Goal: Transaction & Acquisition: Purchase product/service

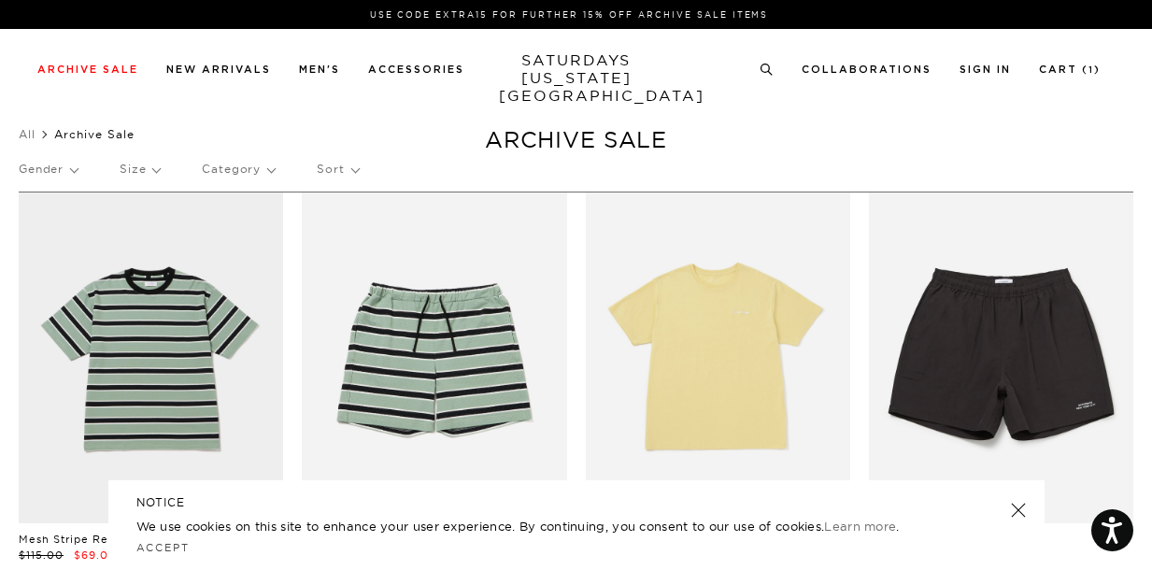
click at [1019, 514] on link at bounding box center [1018, 510] width 26 height 26
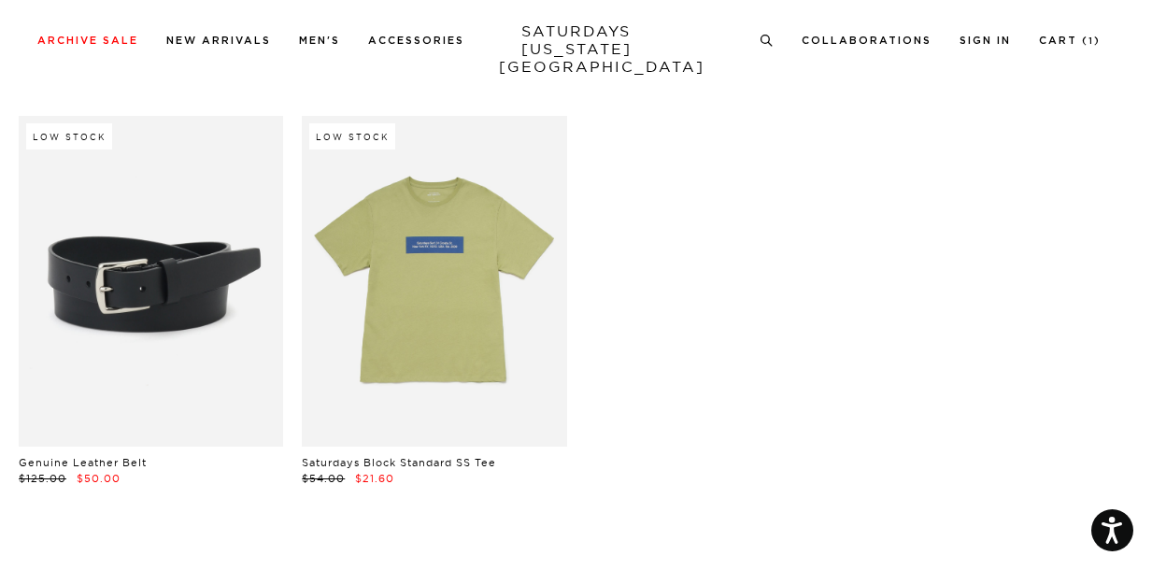
scroll to position [38059, 0]
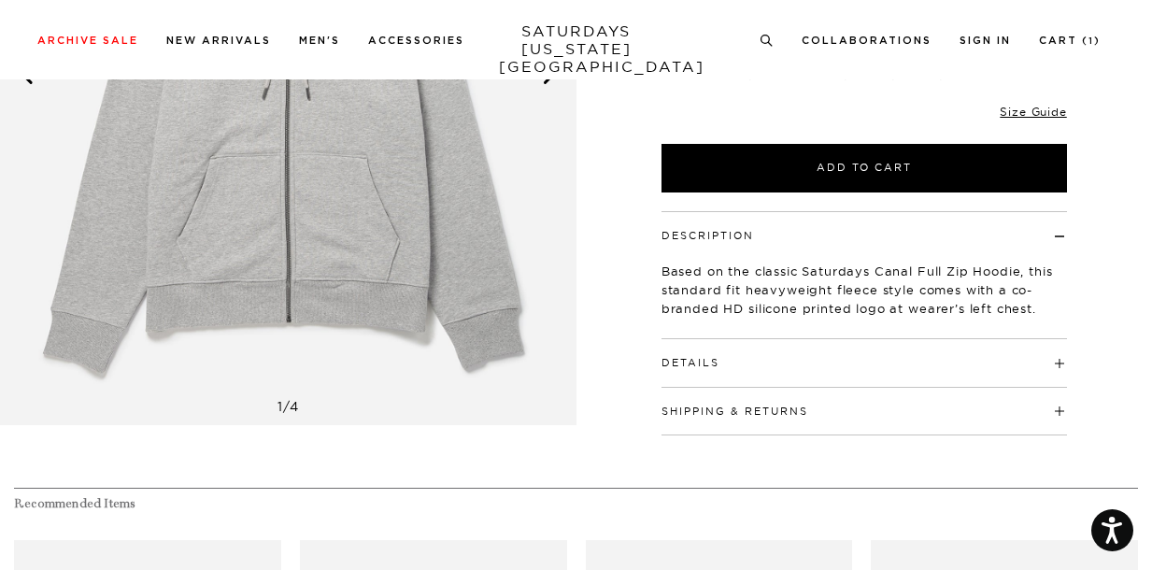
scroll to position [210, 0]
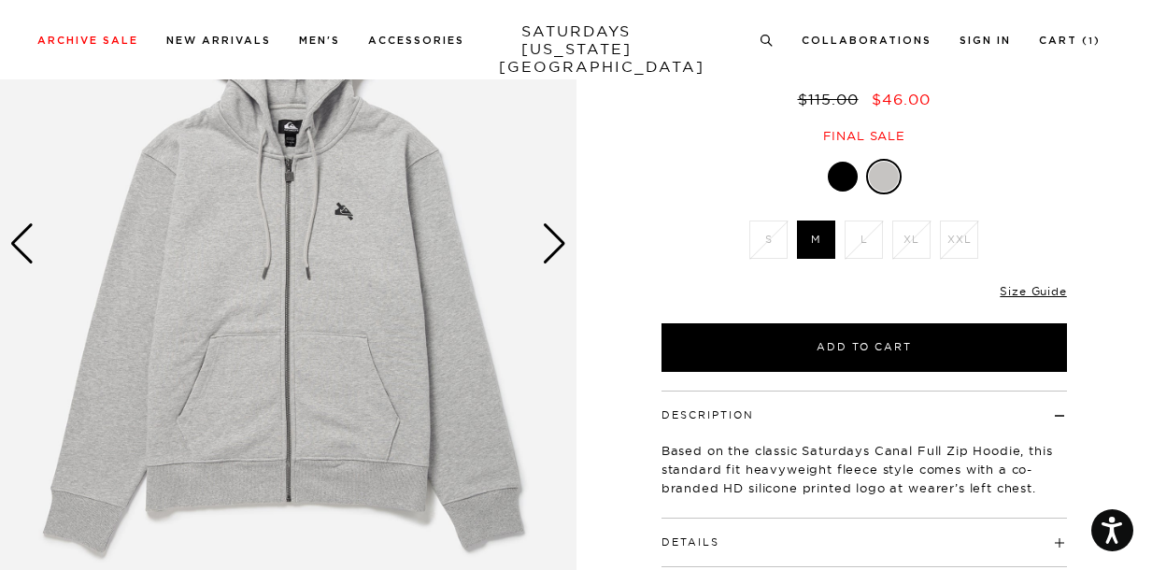
click at [552, 257] on div "Next slide" at bounding box center [554, 243] width 25 height 41
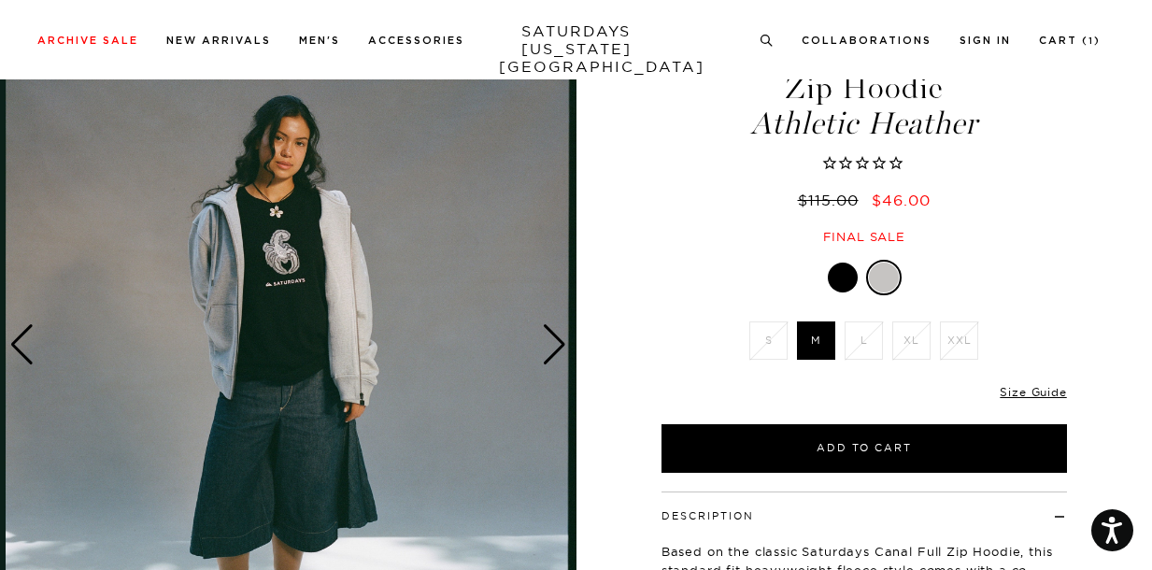
scroll to position [91, 0]
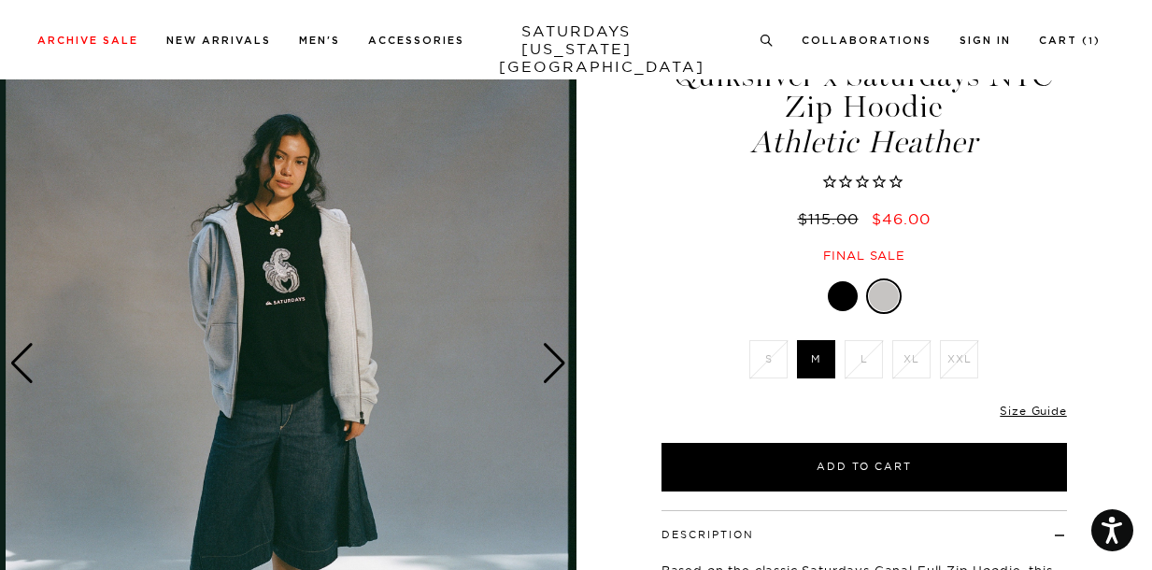
click at [555, 372] on div "Next slide" at bounding box center [554, 363] width 25 height 41
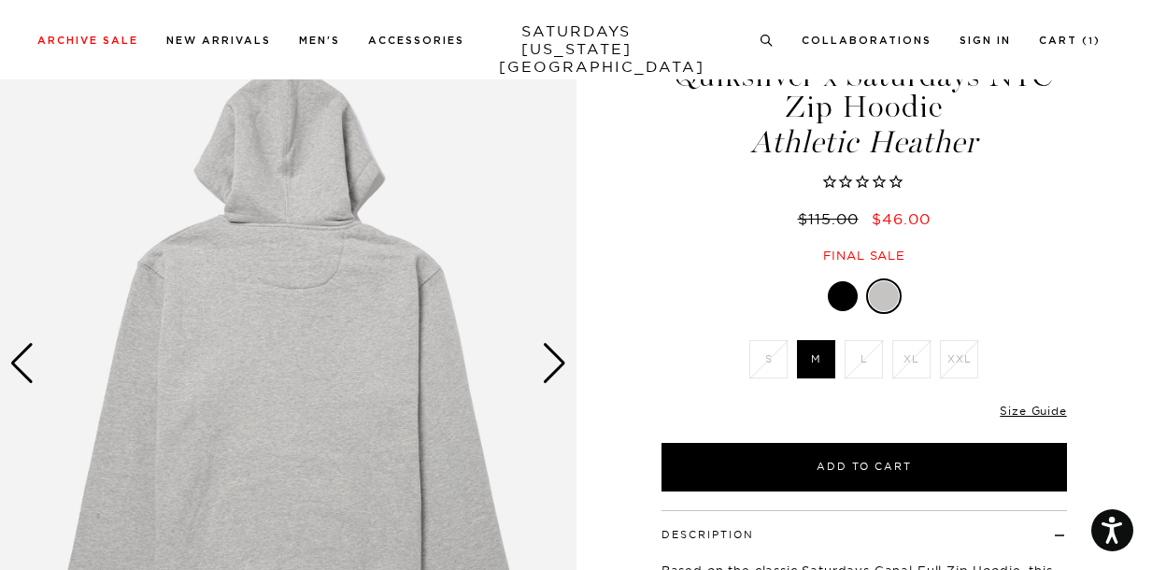
click at [555, 372] on div "Next slide" at bounding box center [554, 363] width 25 height 41
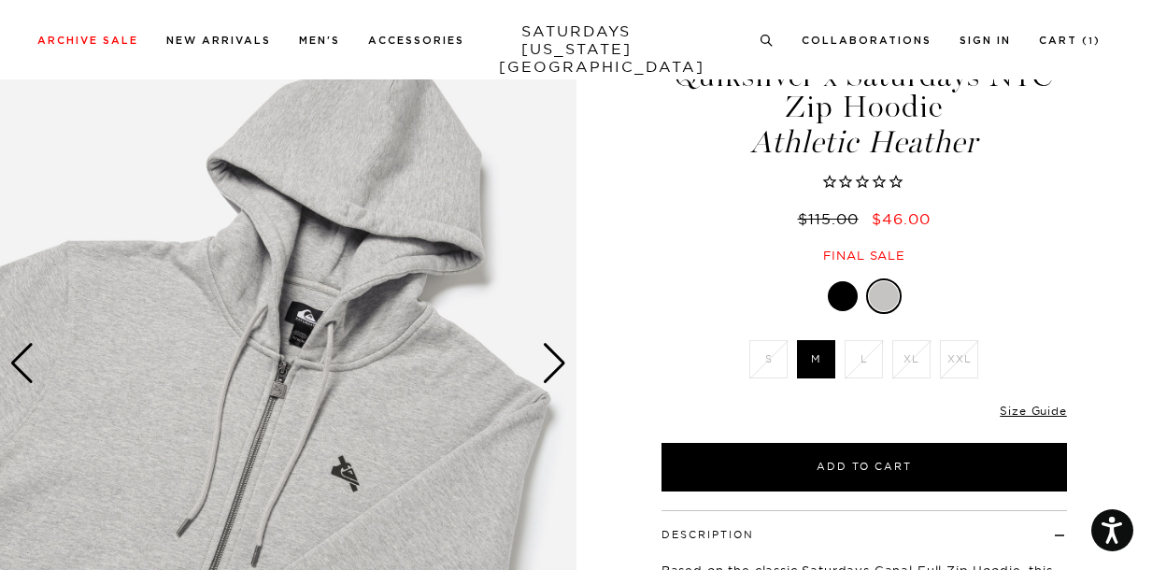
click at [555, 372] on div "Next slide" at bounding box center [554, 363] width 25 height 41
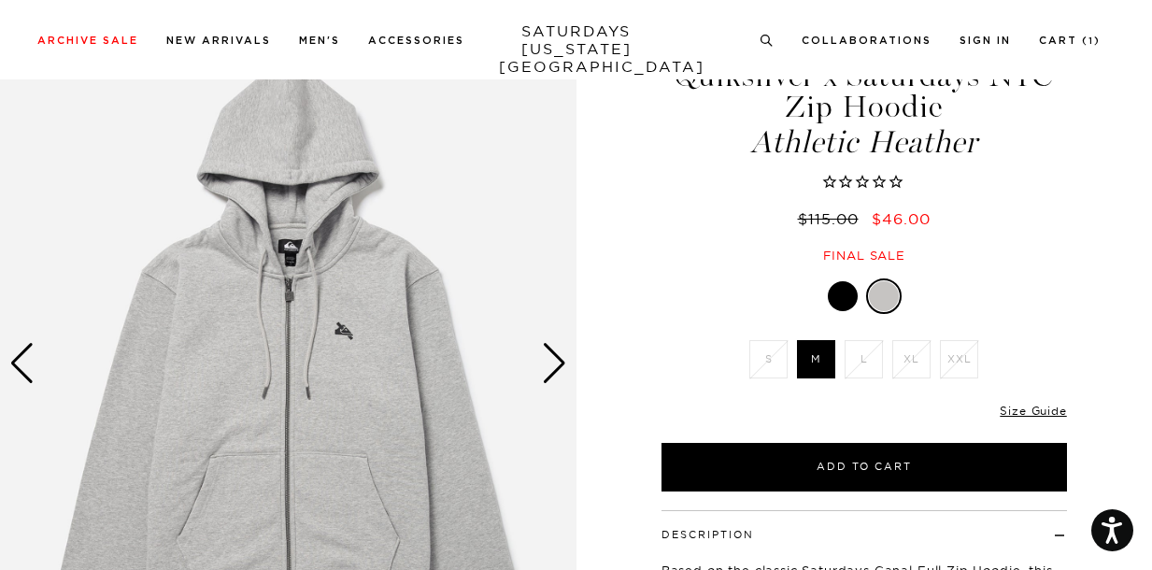
click at [555, 372] on div "Next slide" at bounding box center [554, 363] width 25 height 41
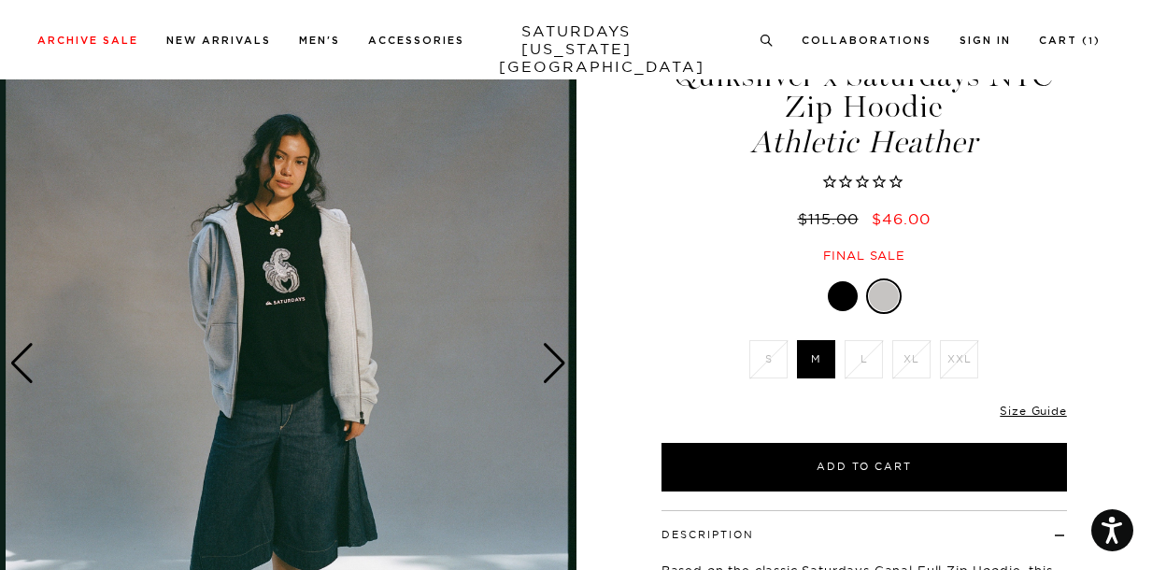
click at [555, 372] on div "Next slide" at bounding box center [554, 363] width 25 height 41
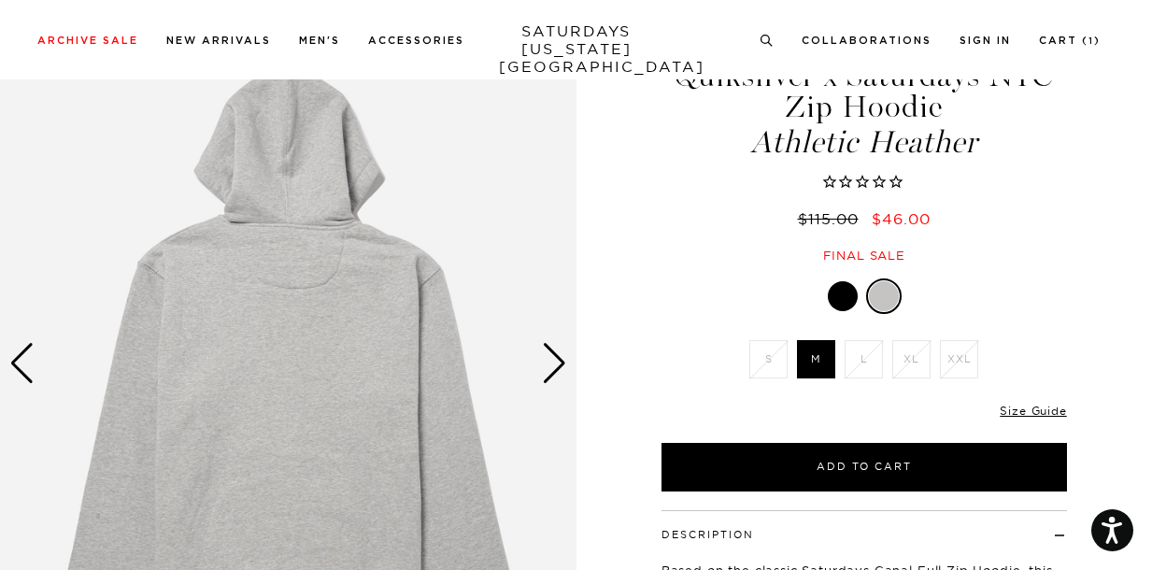
click at [555, 372] on div "Next slide" at bounding box center [554, 363] width 25 height 41
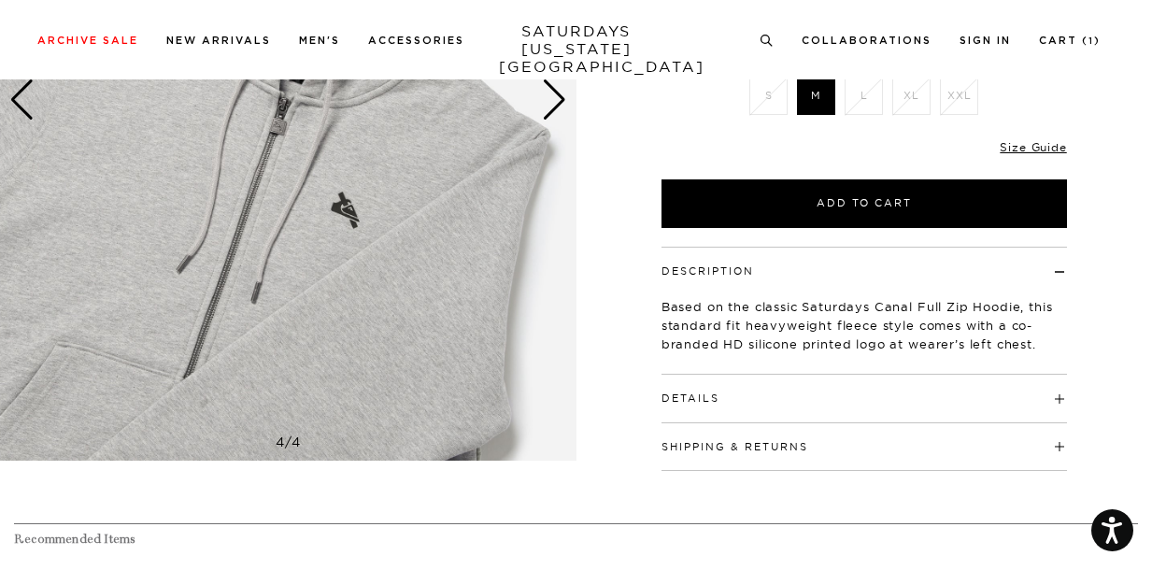
scroll to position [394, 0]
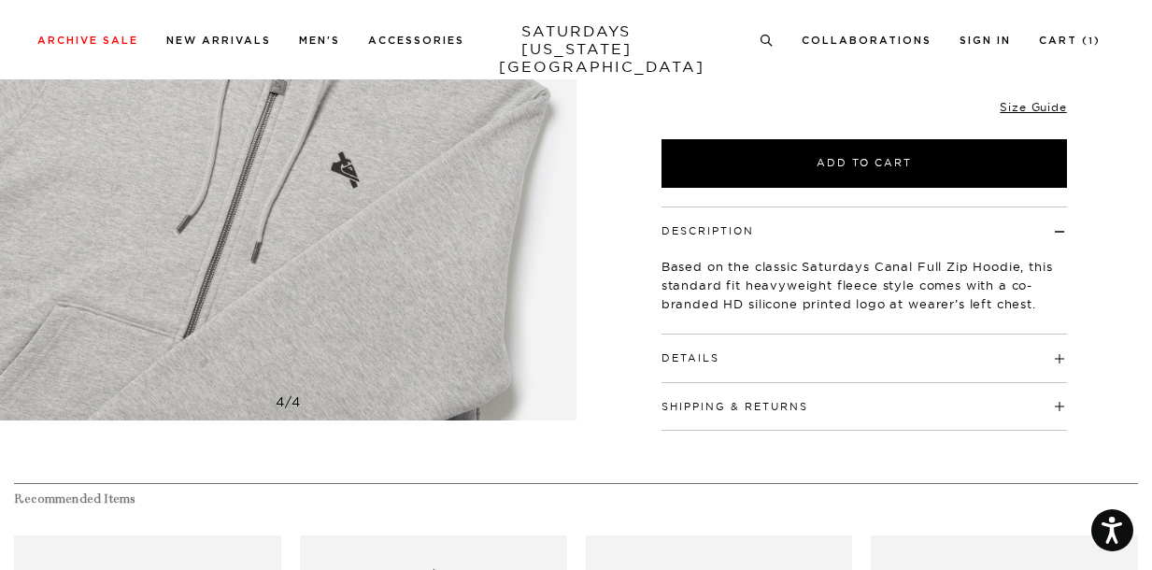
click at [769, 353] on h4 "Details" at bounding box center [865, 350] width 406 height 31
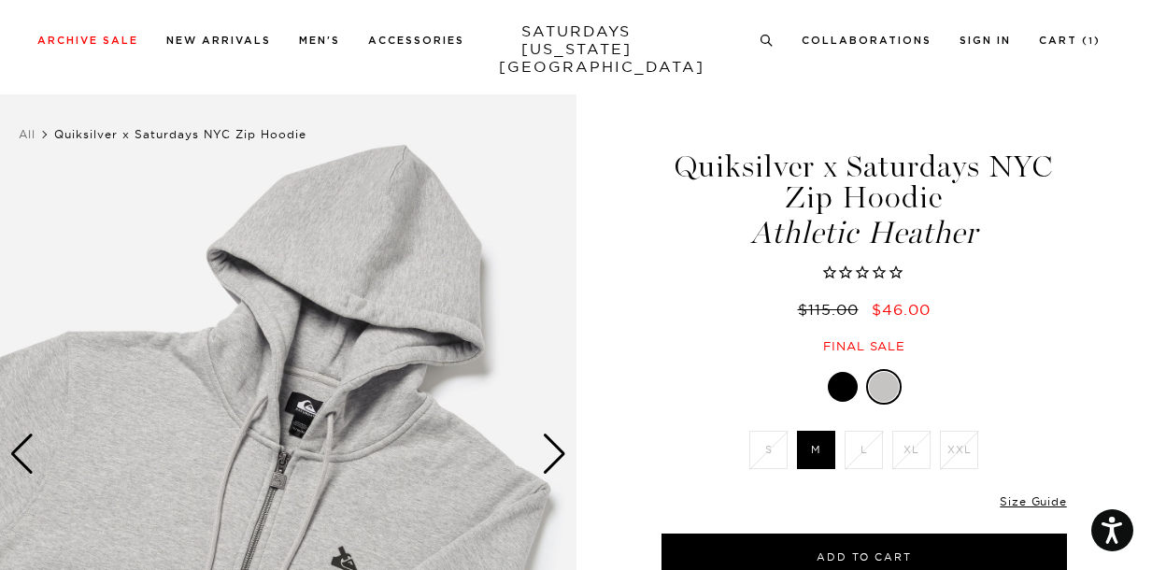
scroll to position [75, 0]
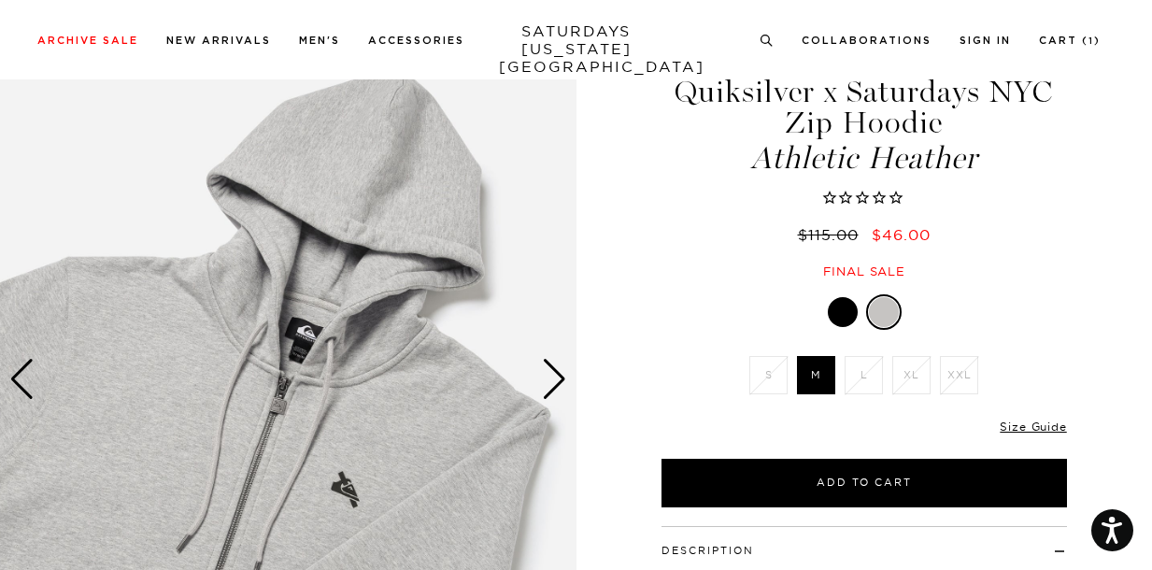
click at [544, 381] on div "Next slide" at bounding box center [554, 379] width 25 height 41
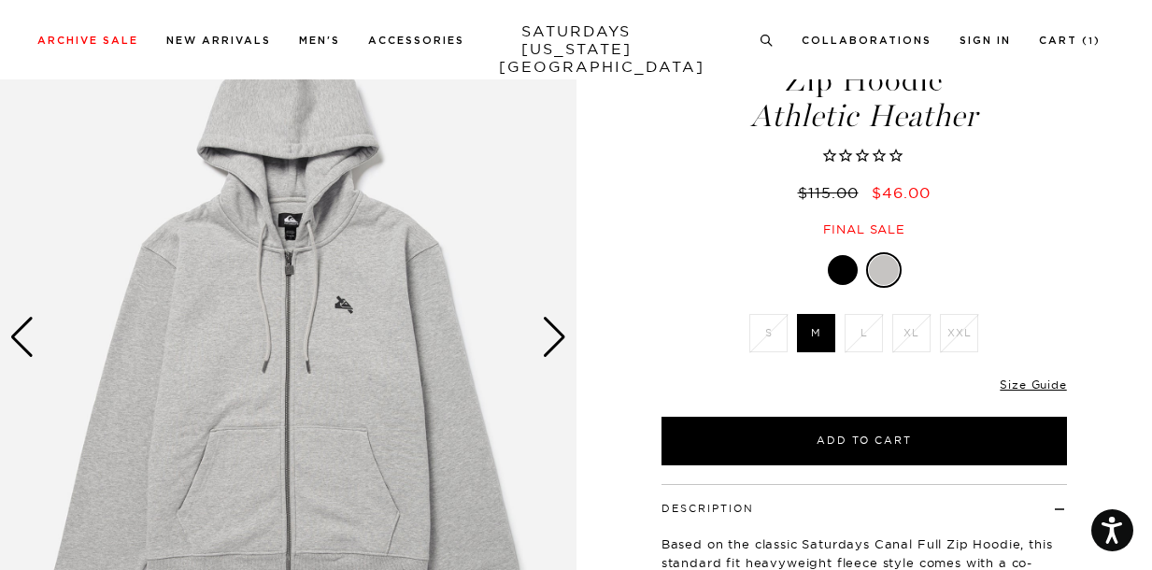
scroll to position [196, 0]
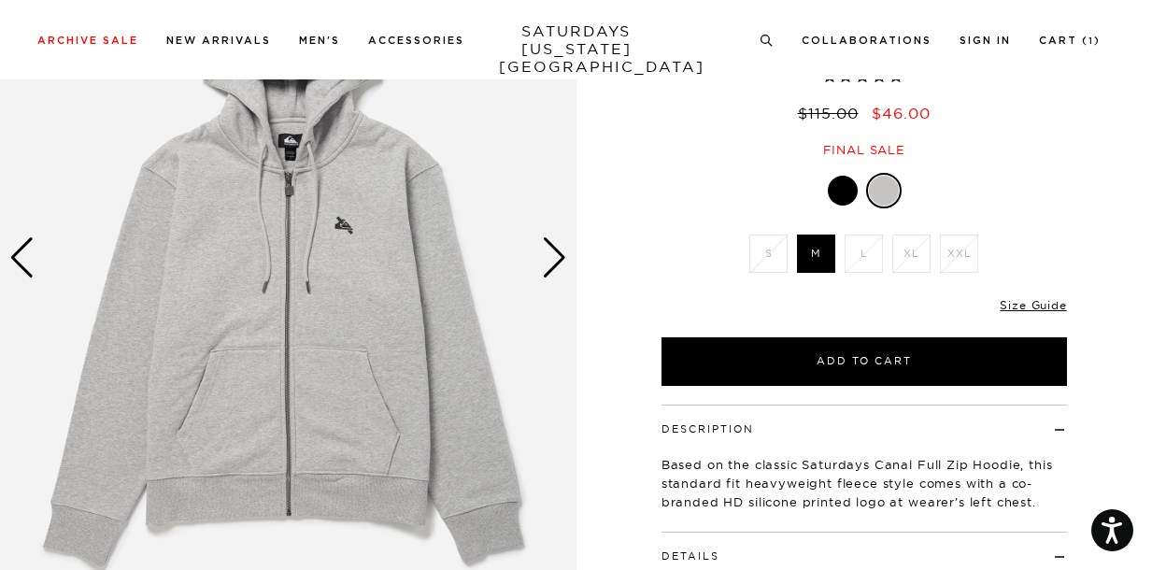
click at [556, 256] on div "Next slide" at bounding box center [554, 257] width 25 height 41
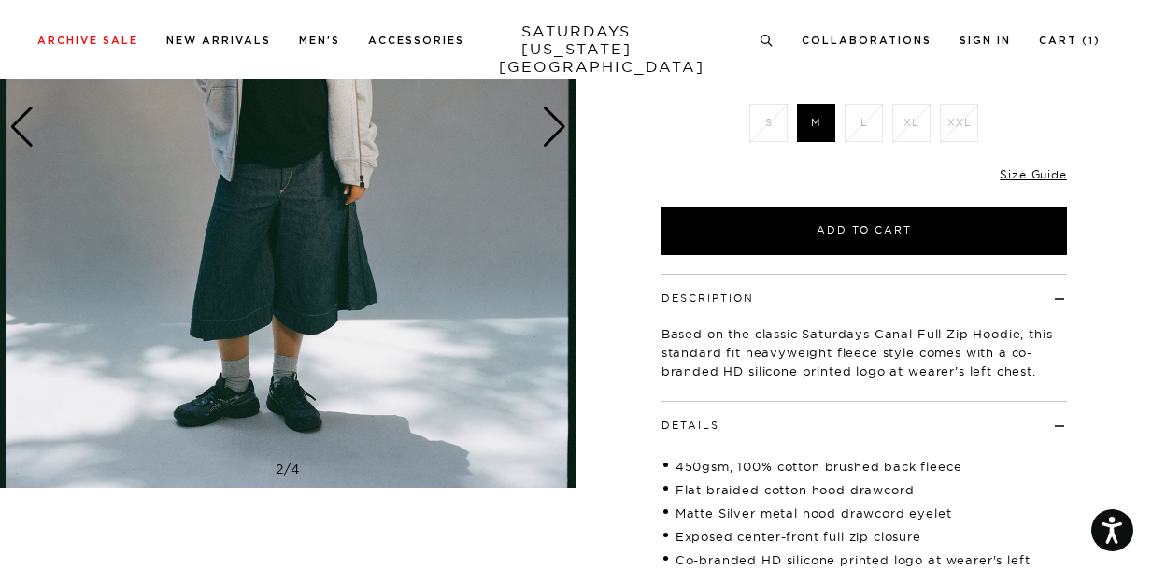
scroll to position [363, 0]
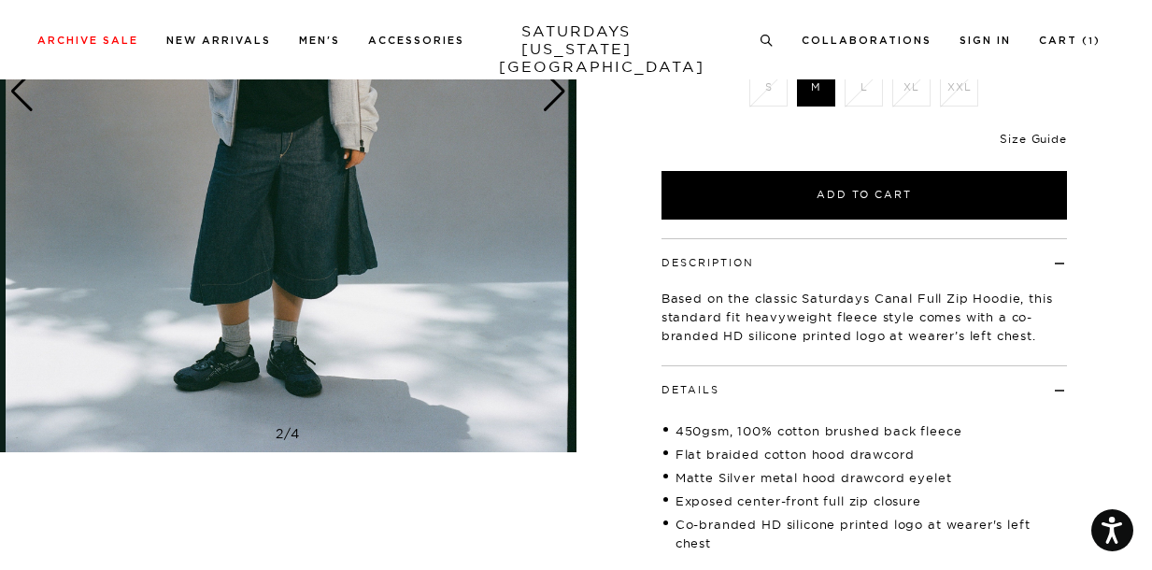
click at [1032, 142] on link "Size Guide" at bounding box center [1033, 139] width 66 height 14
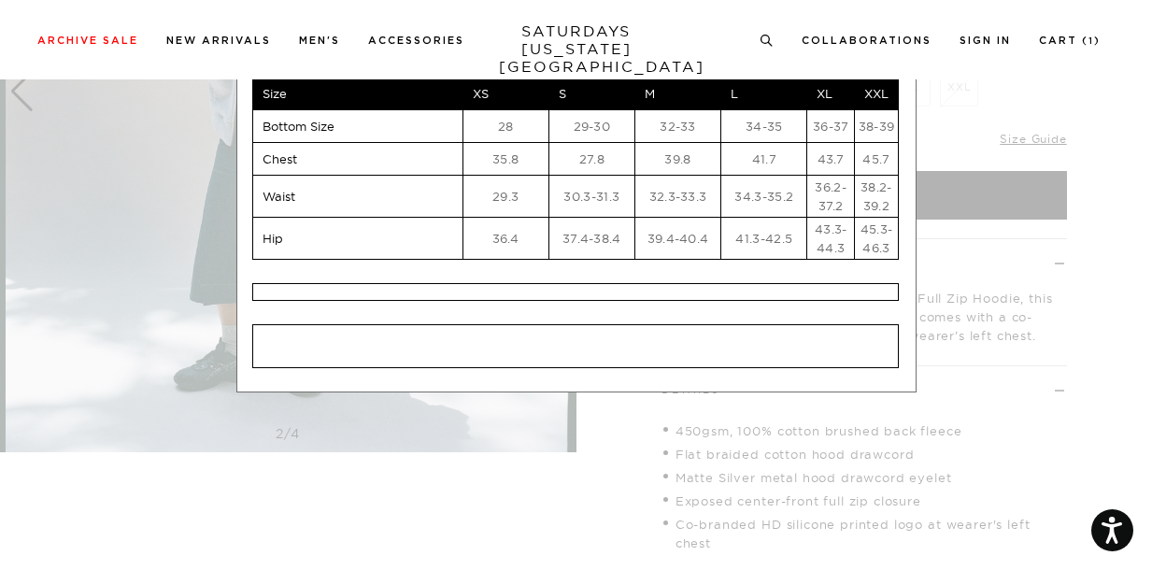
scroll to position [0, 0]
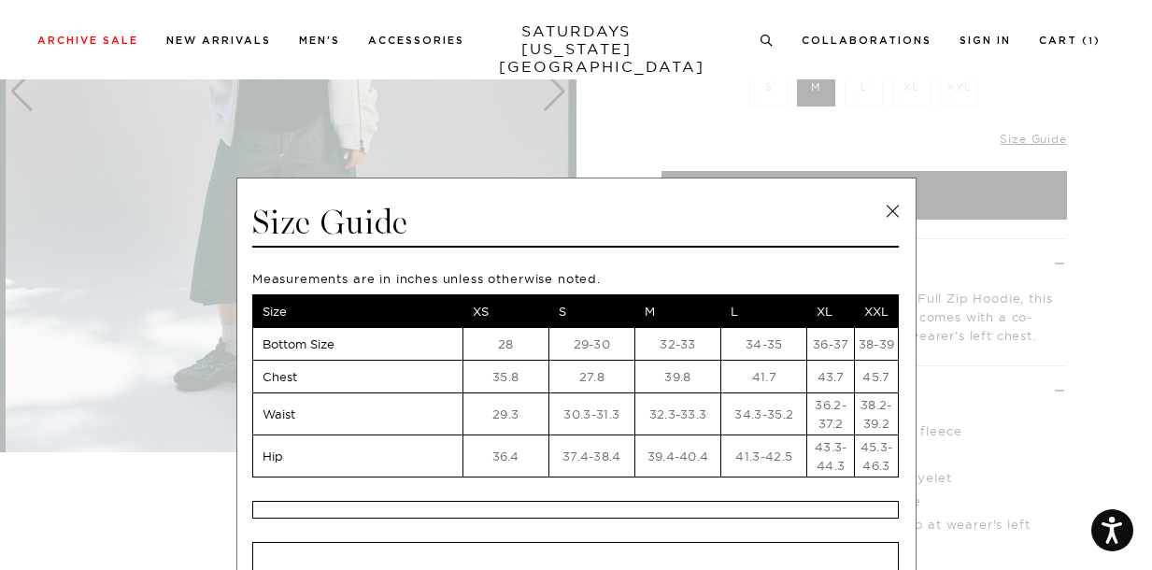
click at [892, 216] on link at bounding box center [892, 211] width 28 height 28
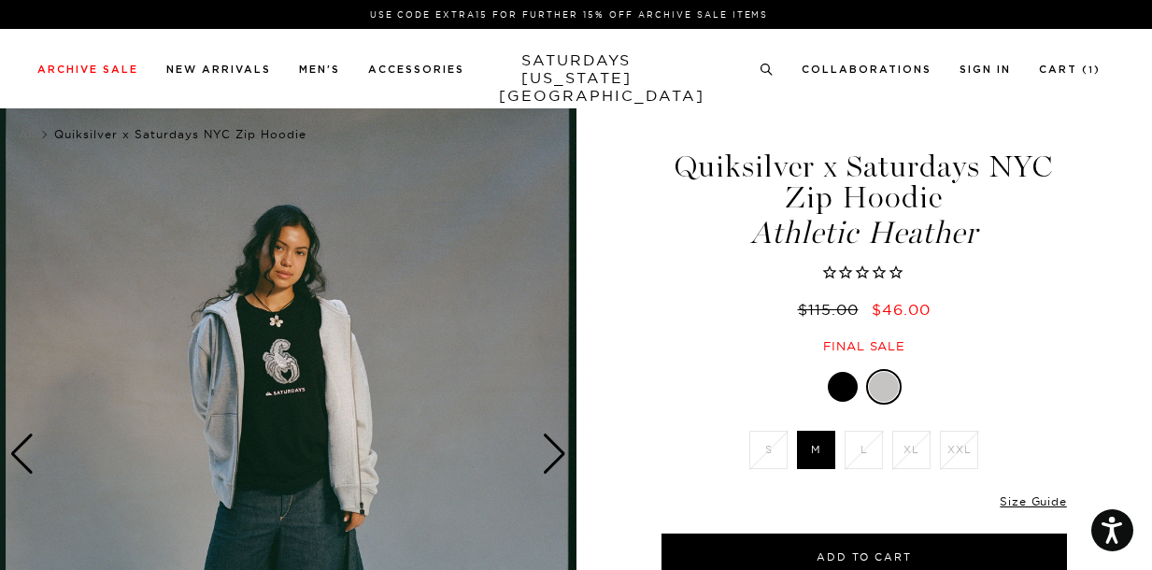
scroll to position [95, 0]
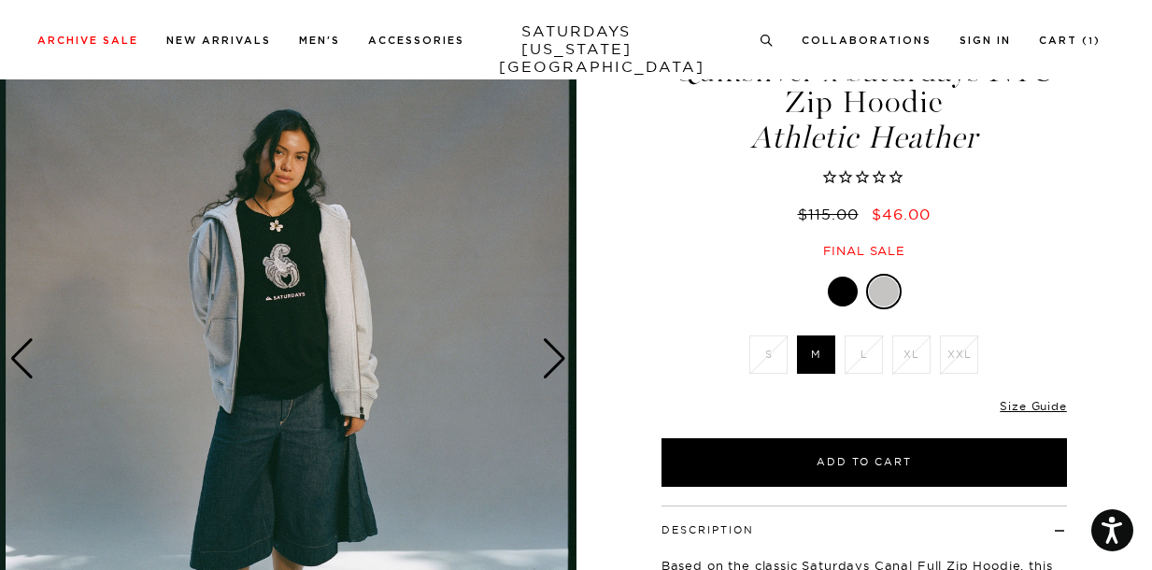
click at [547, 364] on div "Next slide" at bounding box center [554, 358] width 25 height 41
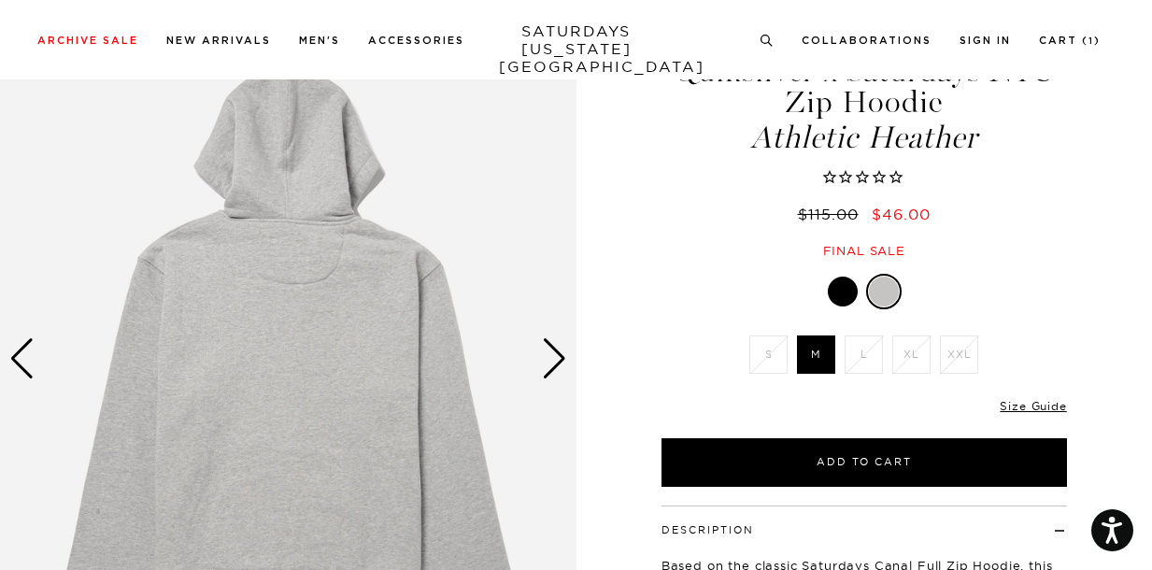
click at [547, 364] on div "Next slide" at bounding box center [554, 358] width 25 height 41
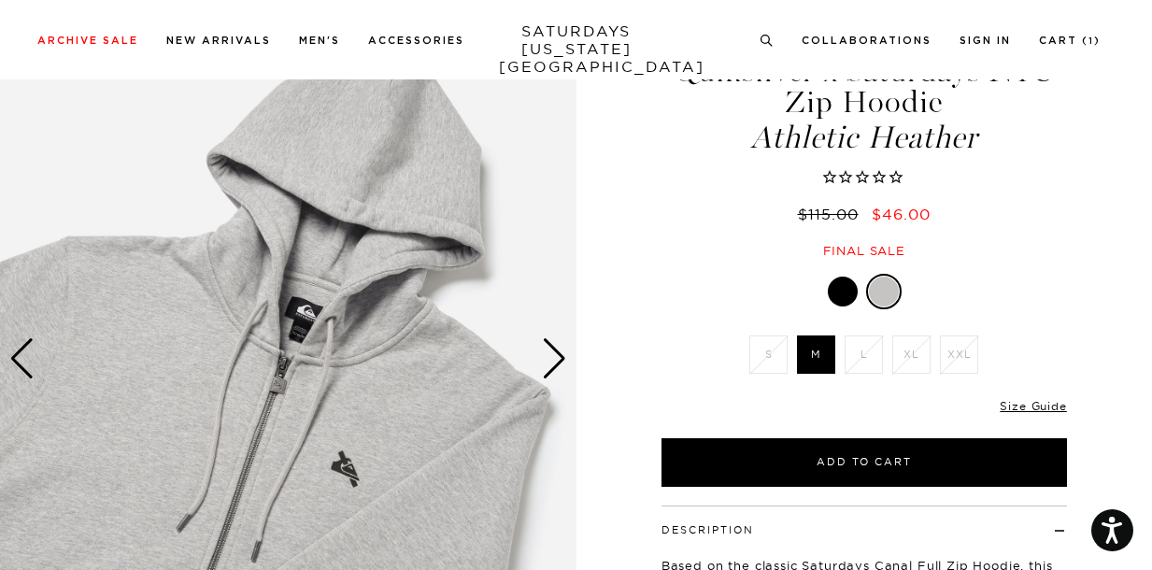
click at [547, 364] on div "Next slide" at bounding box center [554, 358] width 25 height 41
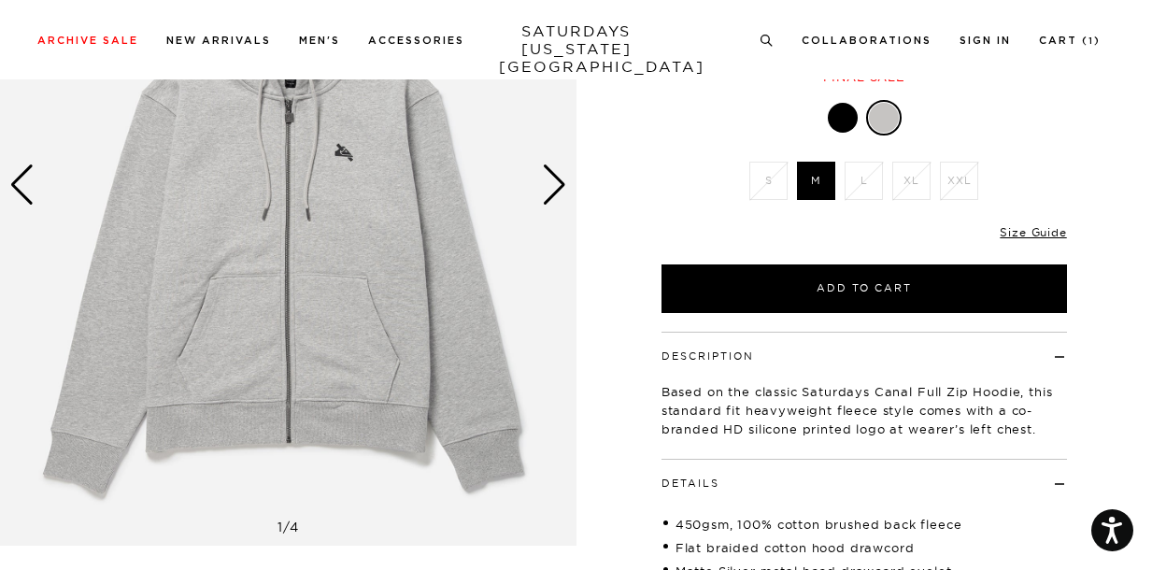
scroll to position [174, 0]
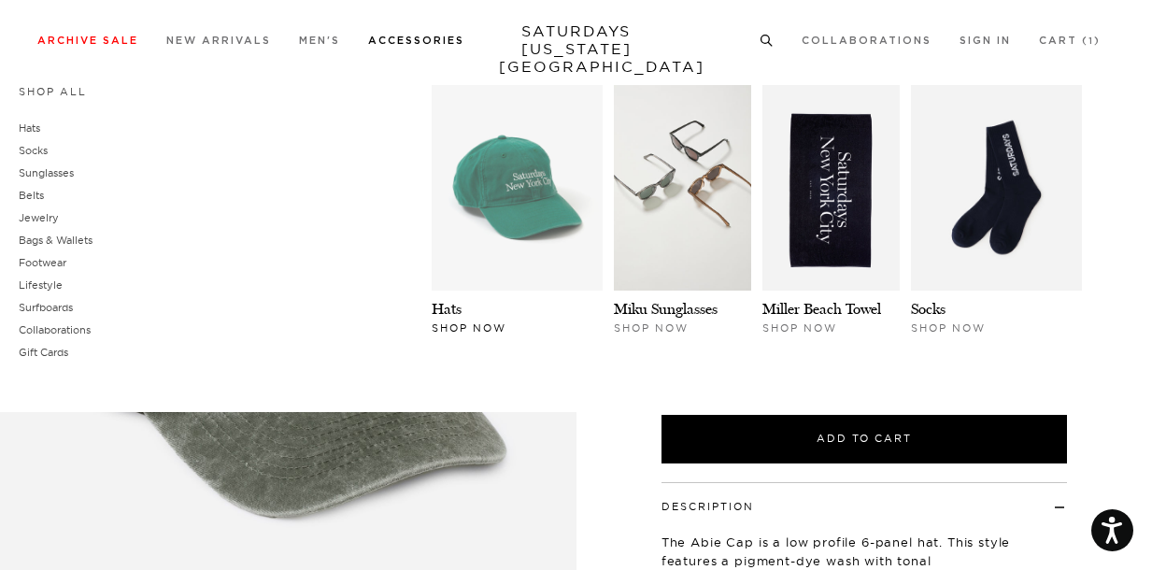
scroll to position [152, 0]
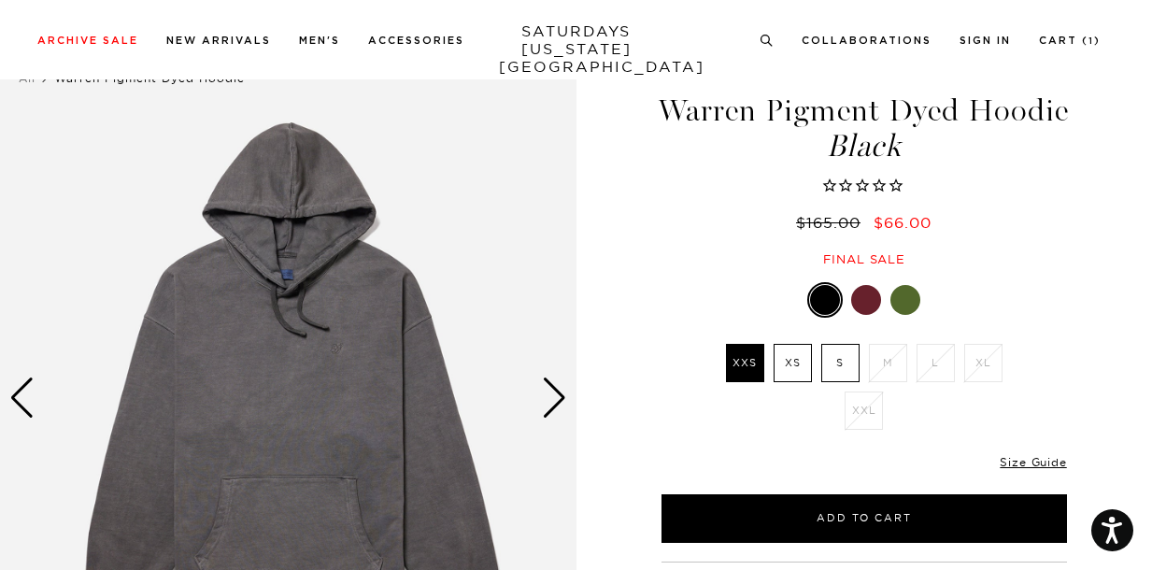
scroll to position [108, 0]
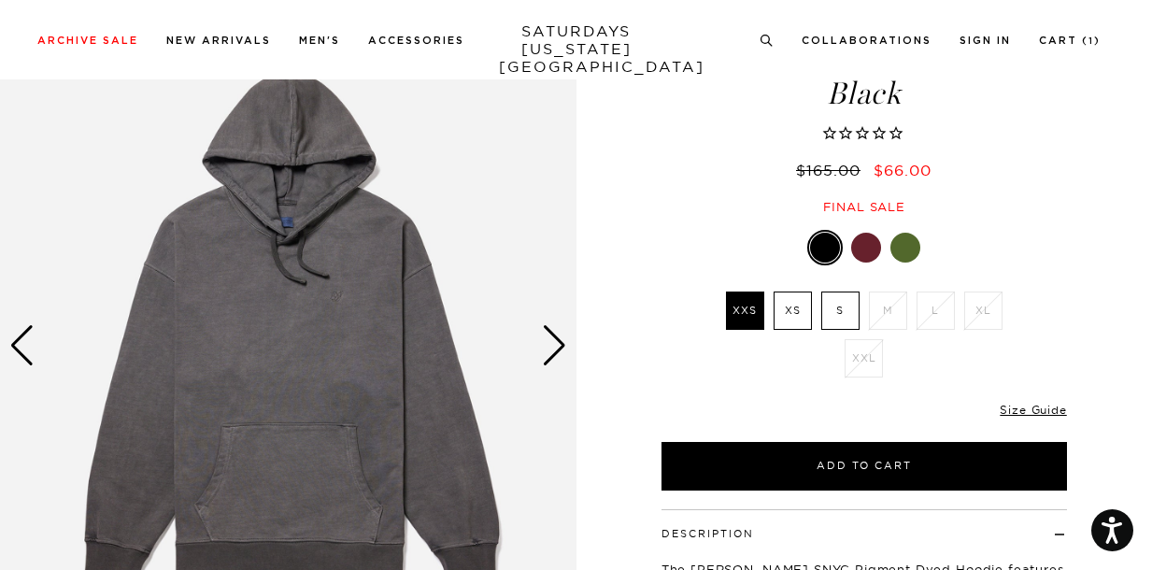
click at [557, 344] on div "Next slide" at bounding box center [554, 345] width 25 height 41
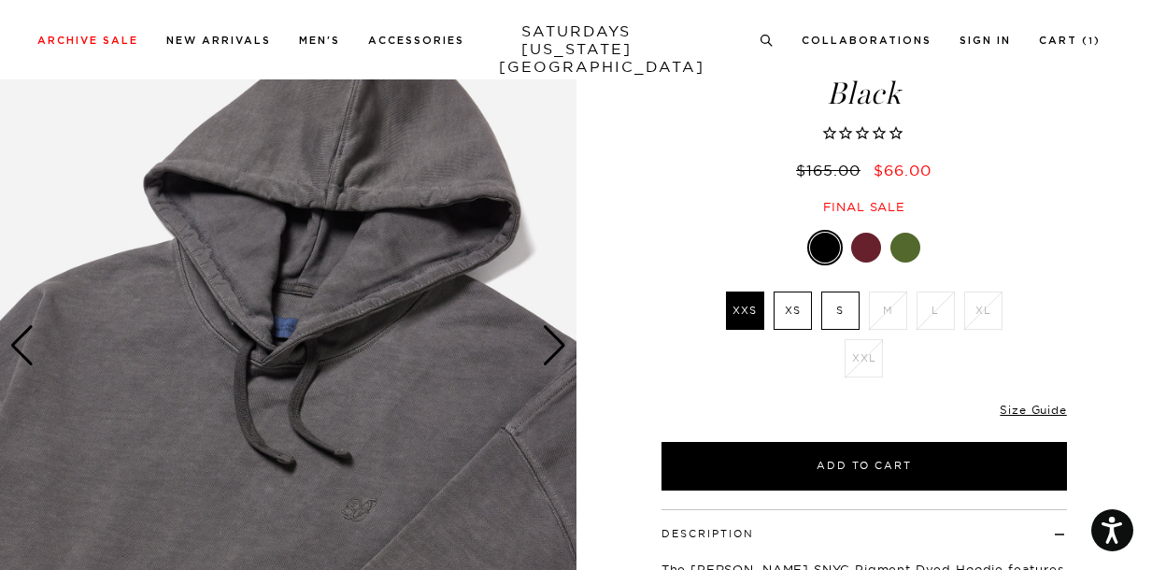
click at [557, 344] on div "Next slide" at bounding box center [554, 345] width 25 height 41
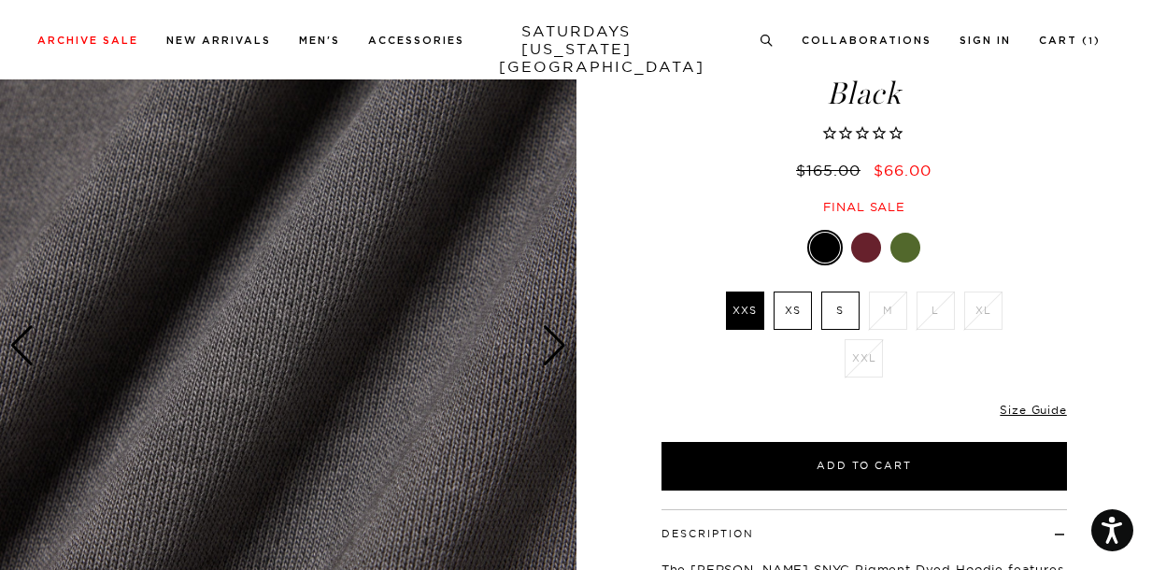
click at [557, 344] on div "Next slide" at bounding box center [554, 345] width 25 height 41
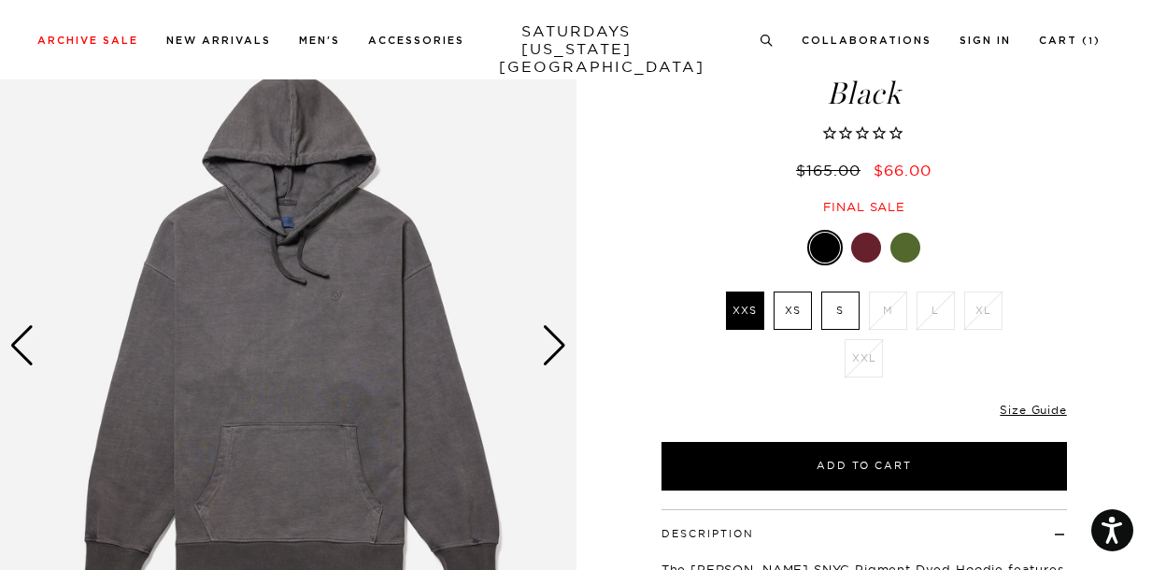
click at [861, 263] on div at bounding box center [866, 248] width 30 height 30
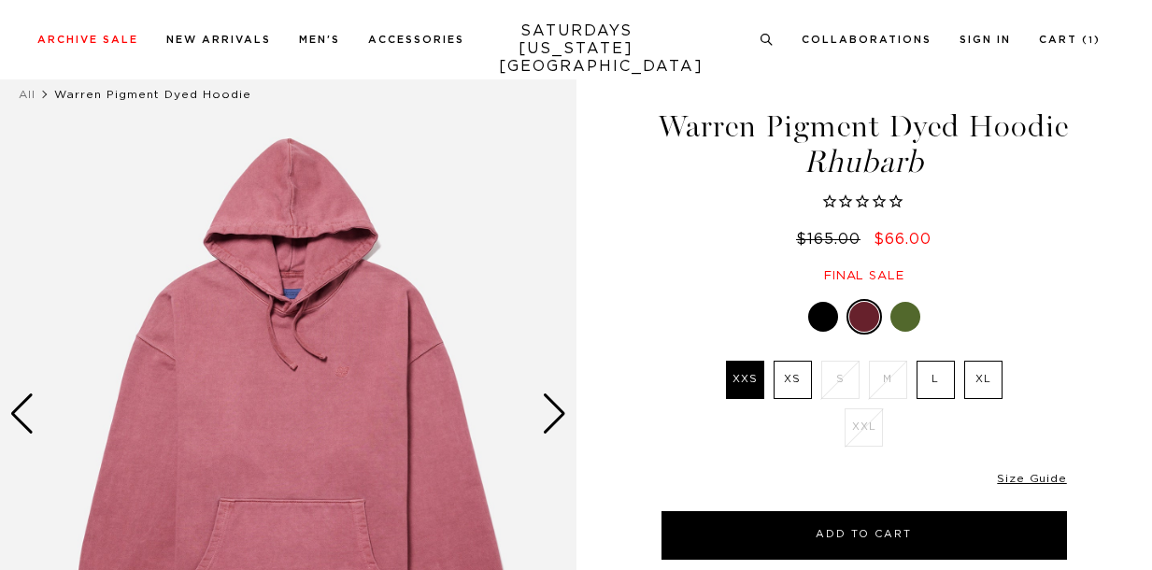
scroll to position [106, 0]
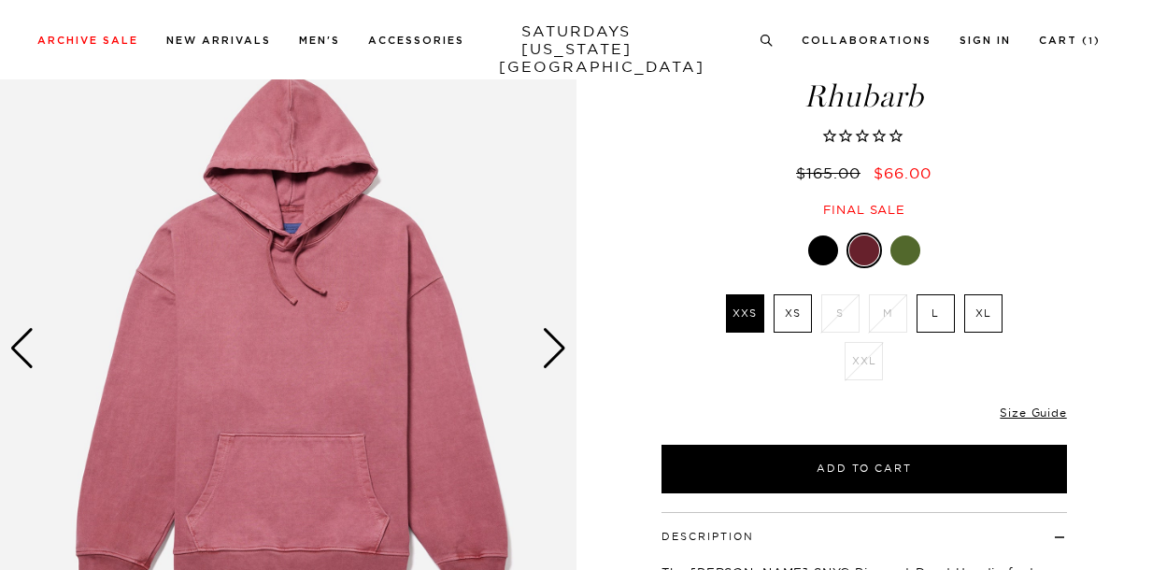
click at [900, 265] on div at bounding box center [906, 250] width 30 height 30
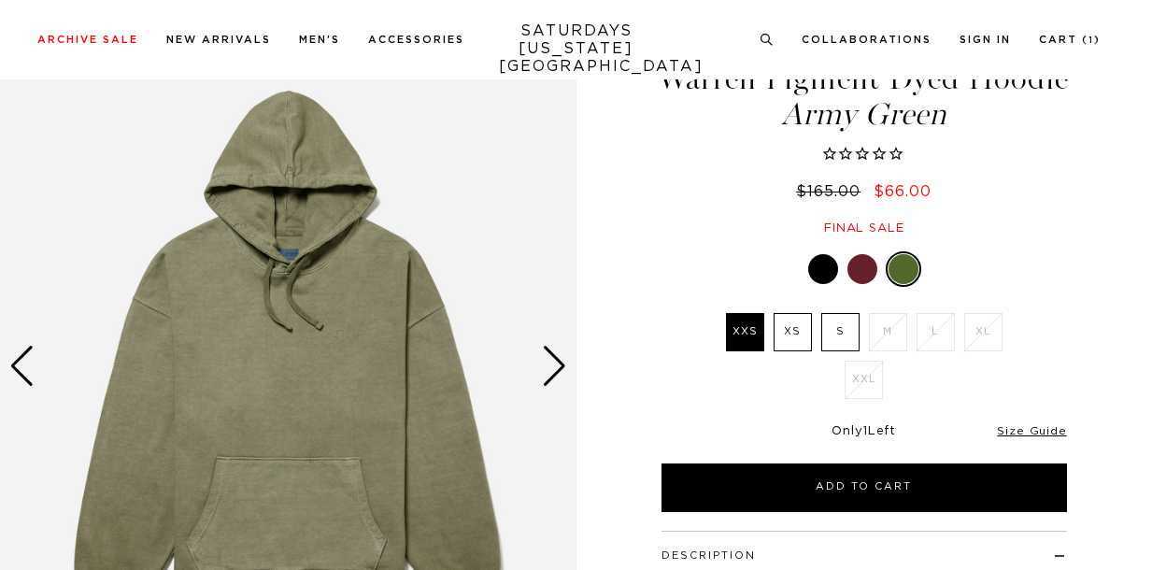
scroll to position [93, 0]
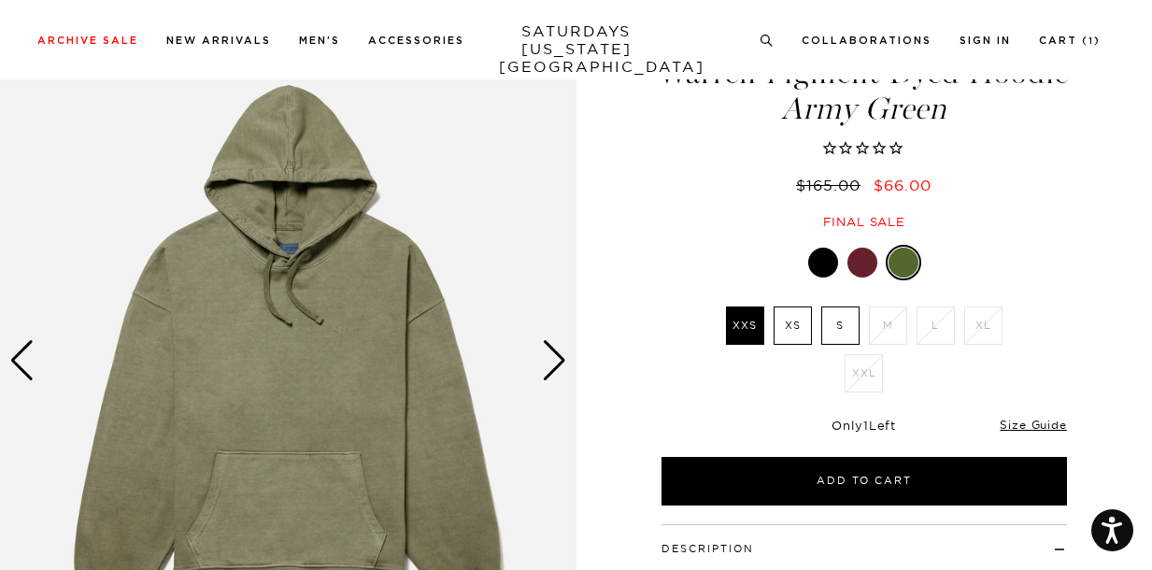
click at [825, 278] on div at bounding box center [823, 263] width 30 height 30
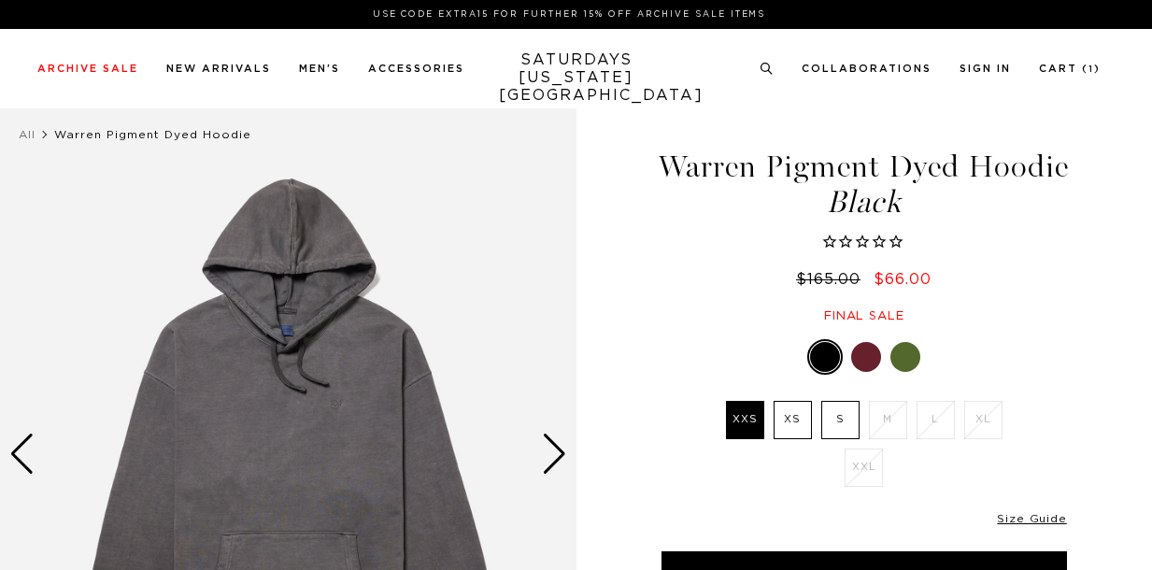
scroll to position [98, 0]
